Goal: Information Seeking & Learning: Learn about a topic

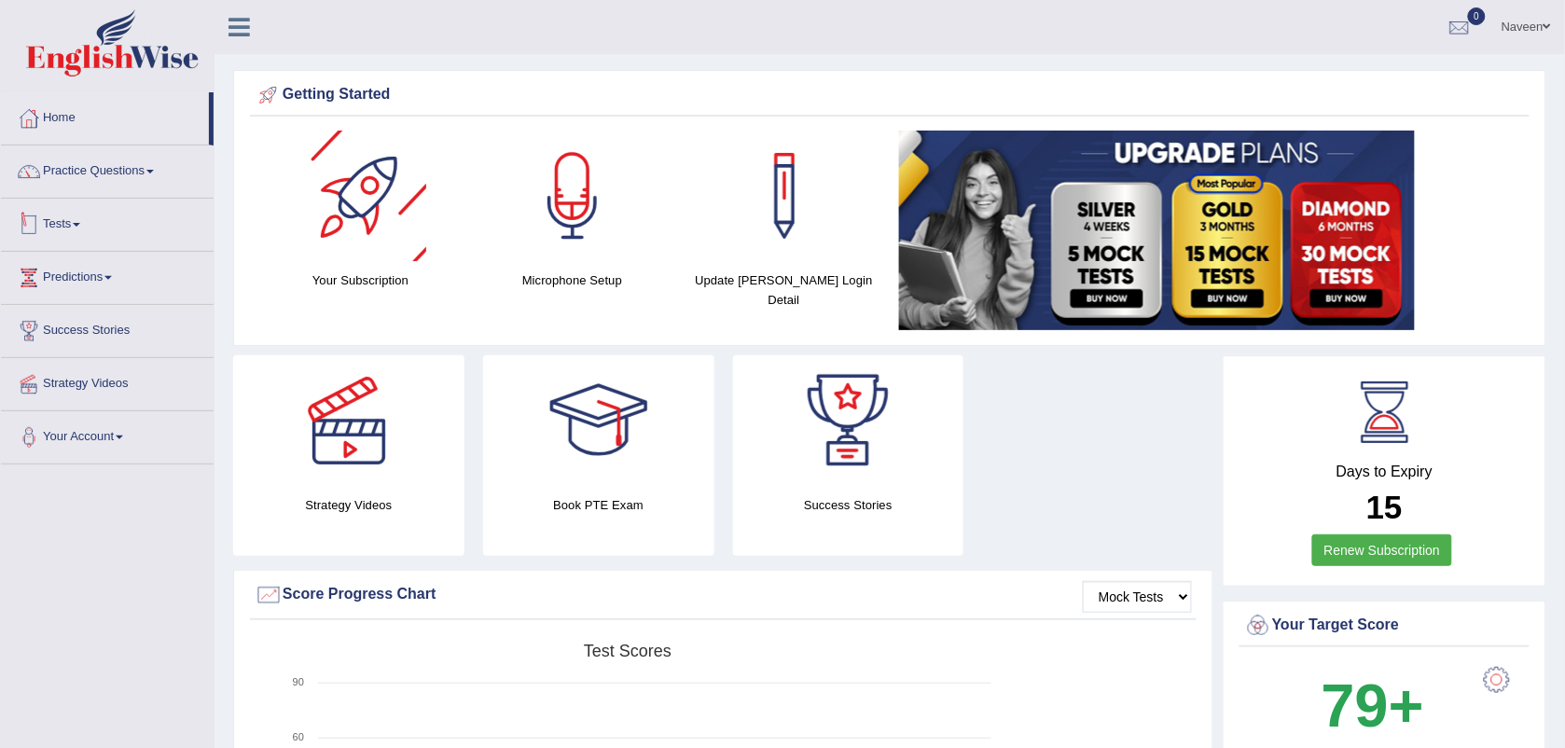
click at [84, 227] on link "Tests" at bounding box center [107, 222] width 213 height 47
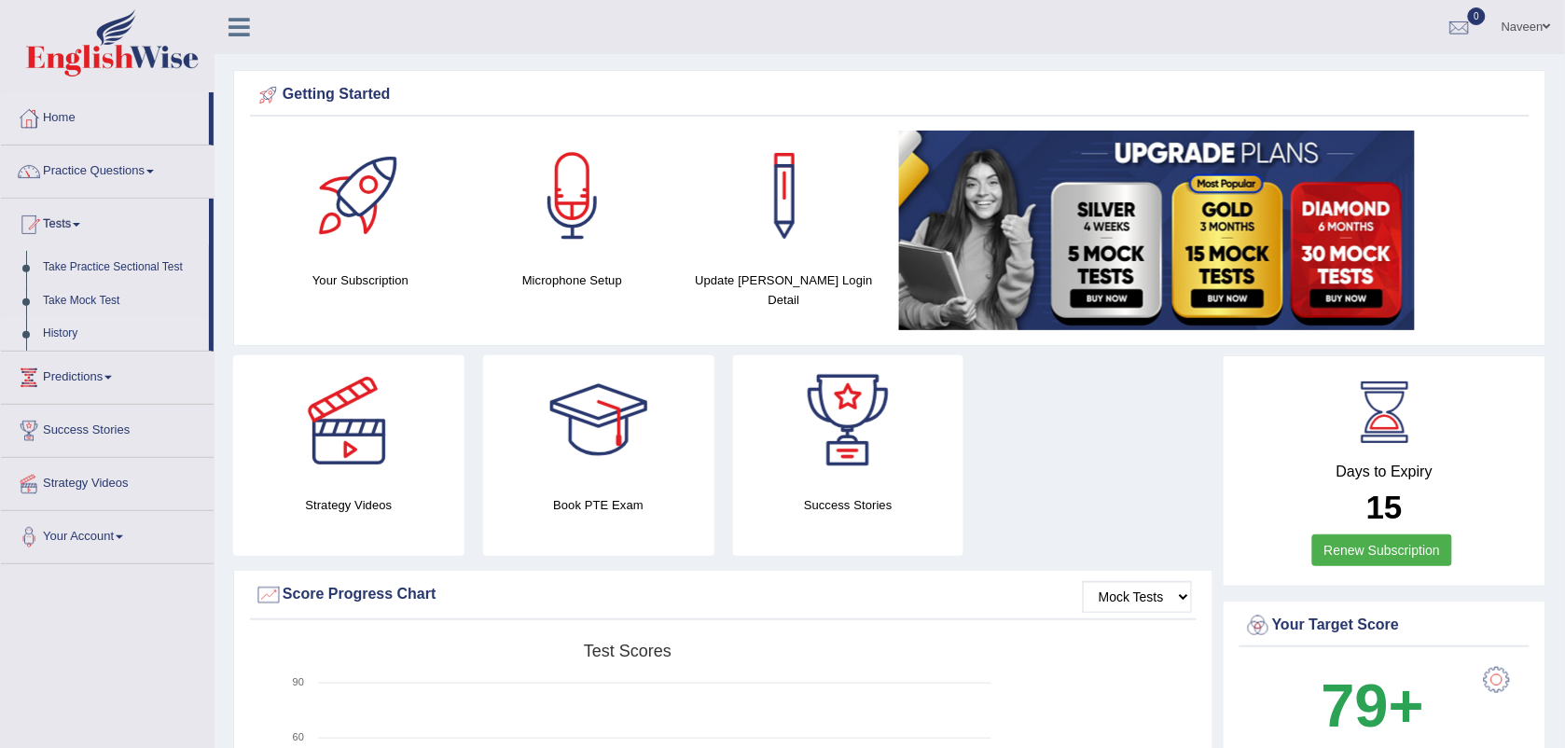
click at [72, 332] on link "History" at bounding box center [122, 334] width 174 height 34
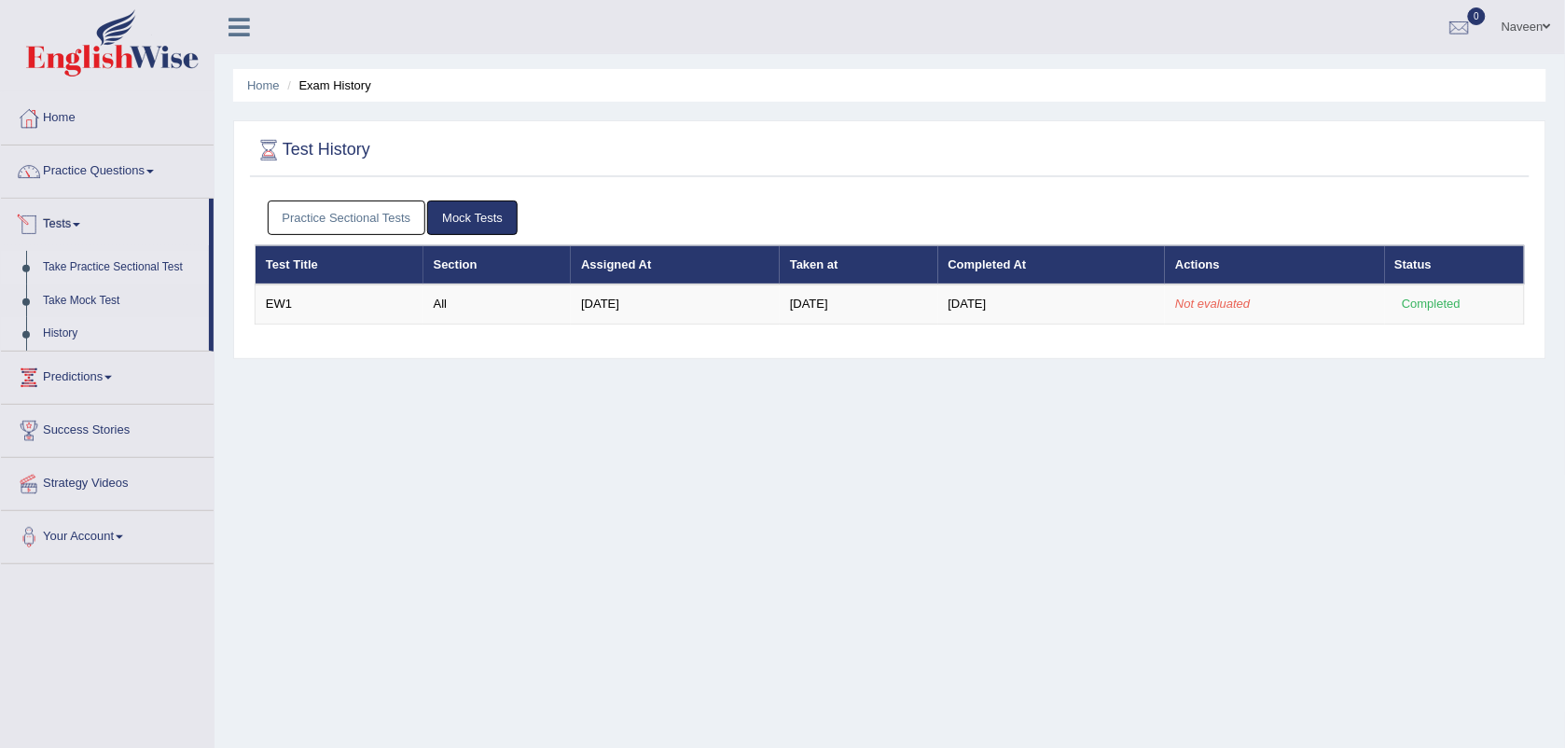
click at [79, 269] on link "Take Practice Sectional Test" at bounding box center [122, 268] width 174 height 34
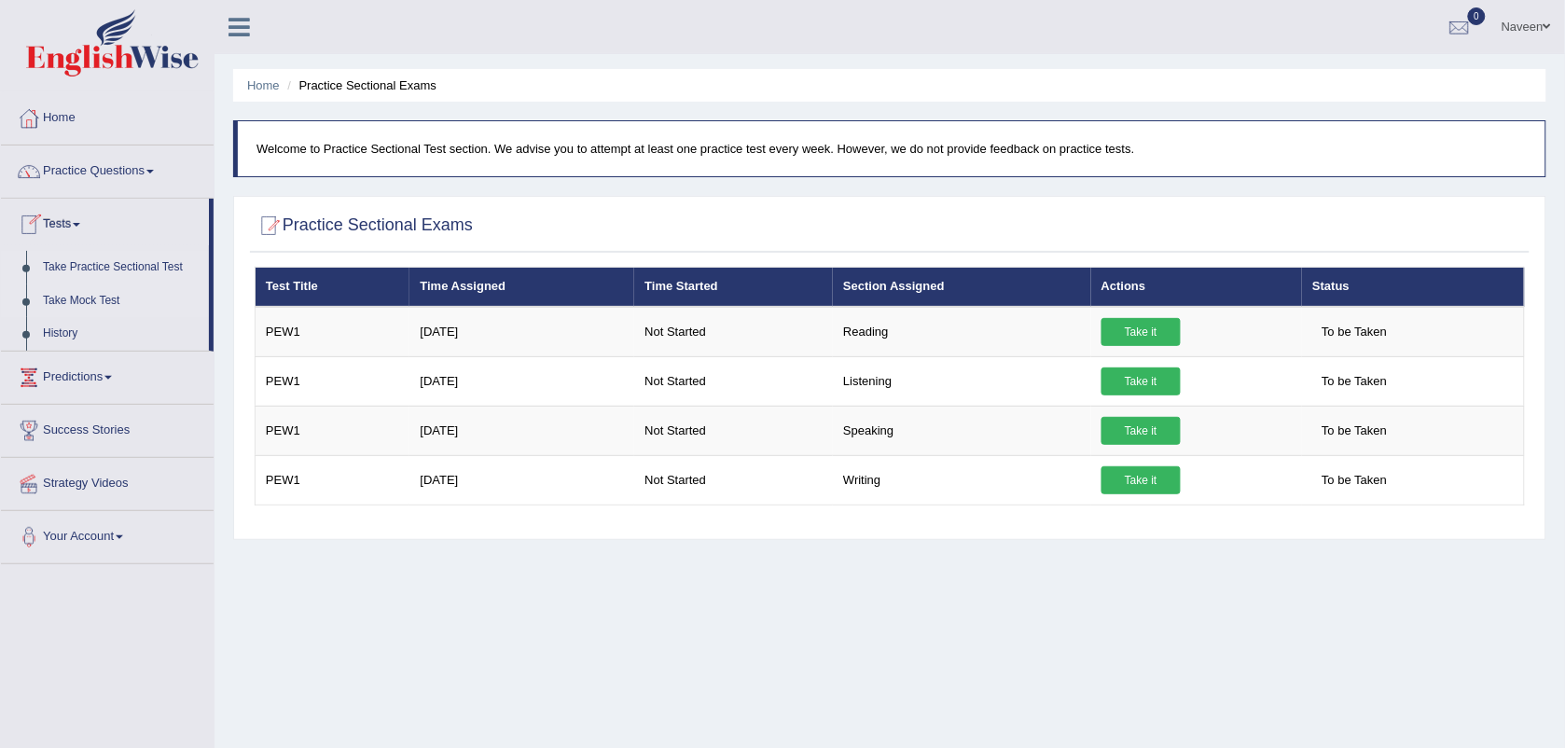
click at [65, 294] on link "Take Mock Test" at bounding box center [122, 301] width 174 height 34
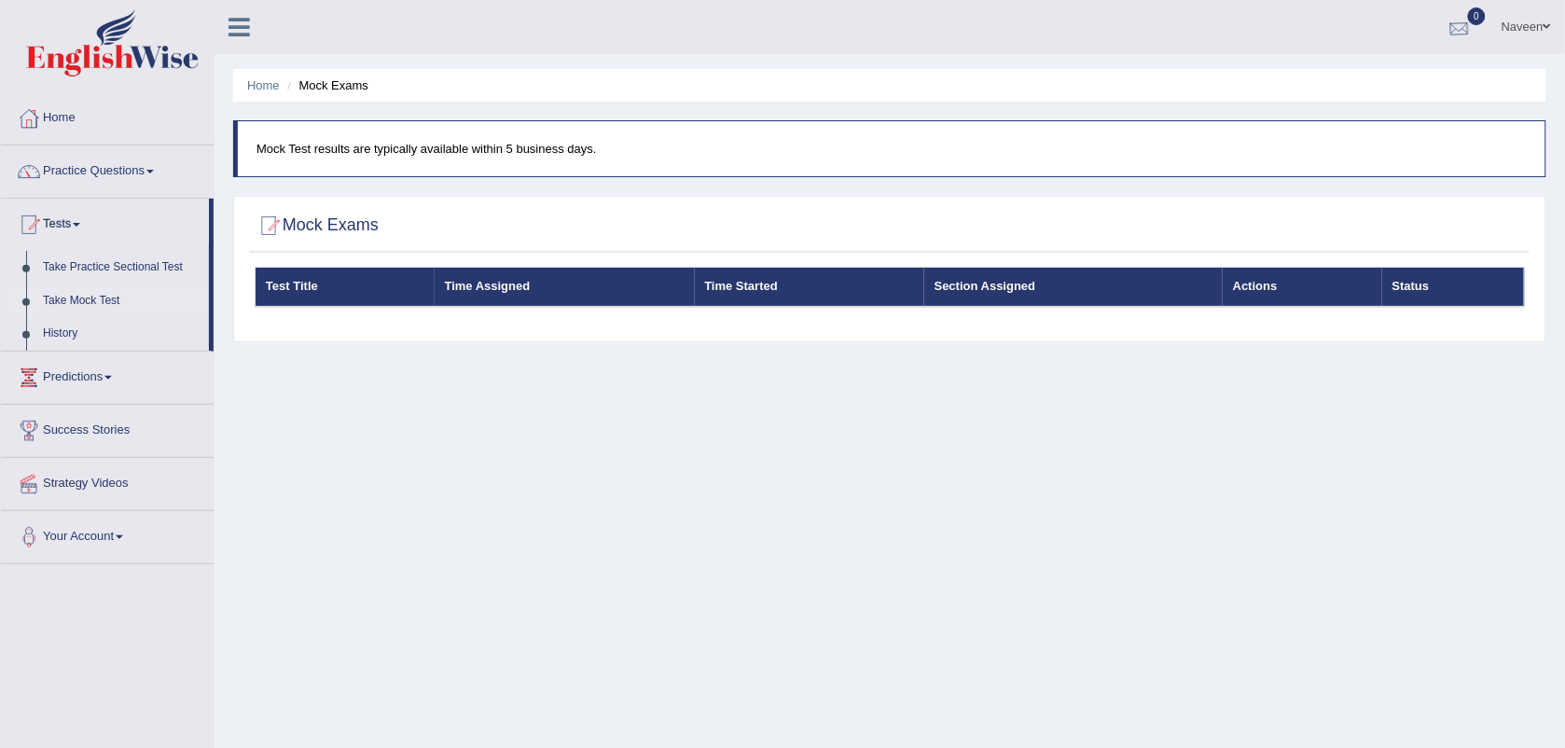
click at [1456, 35] on div at bounding box center [1460, 28] width 28 height 28
click at [1345, 38] on ul "Naveen Toggle navigation Username: naveens Access Type: Online Subscription: De…" at bounding box center [1092, 26] width 946 height 53
